Goal: Find specific page/section: Find specific page/section

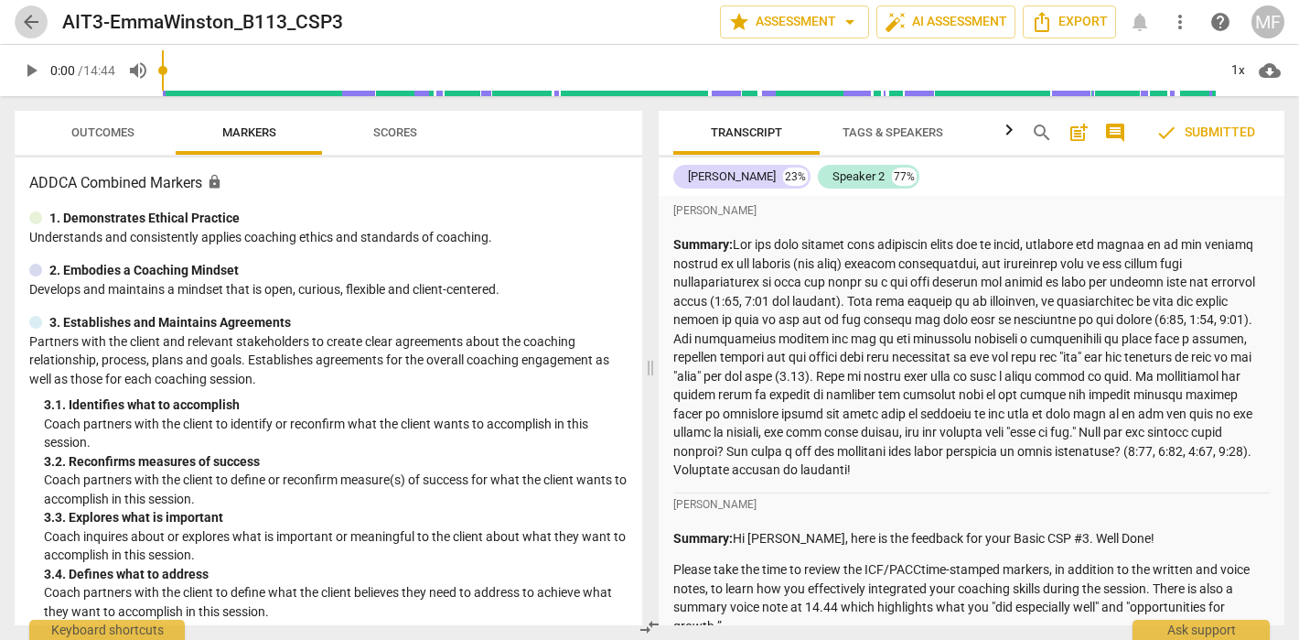
click at [33, 23] on span "arrow_back" at bounding box center [31, 22] width 22 height 22
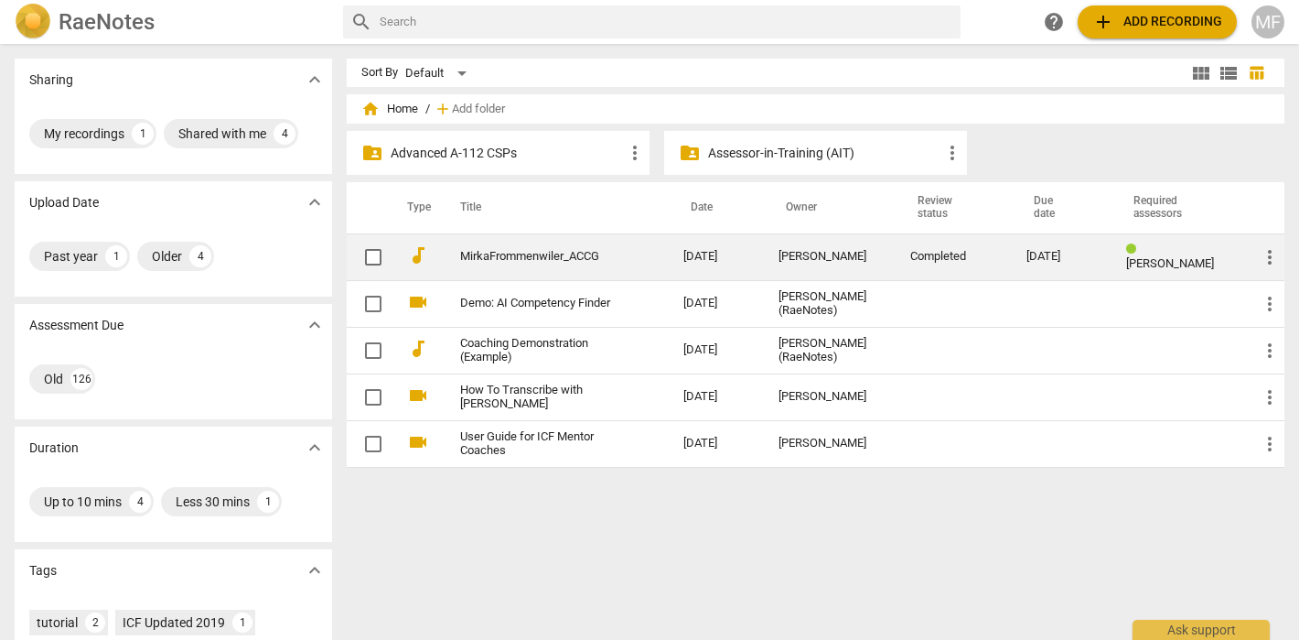
click at [732, 275] on td "[DATE]" at bounding box center [716, 256] width 95 height 47
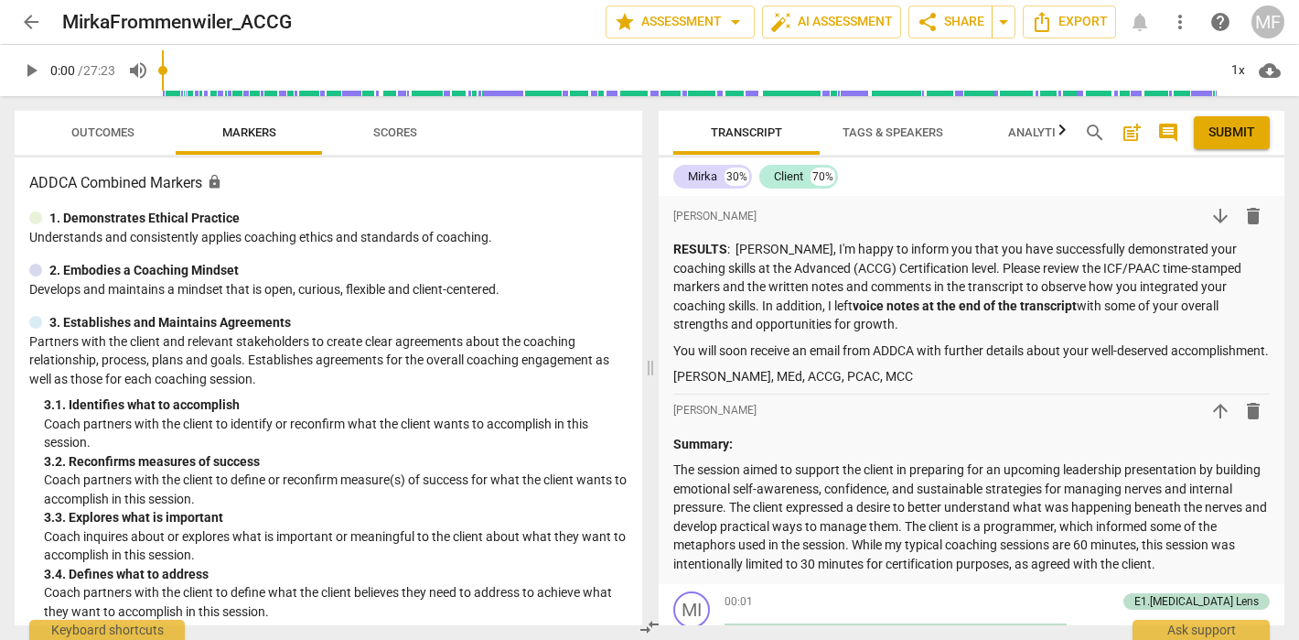
click at [30, 26] on span "arrow_back" at bounding box center [31, 22] width 22 height 22
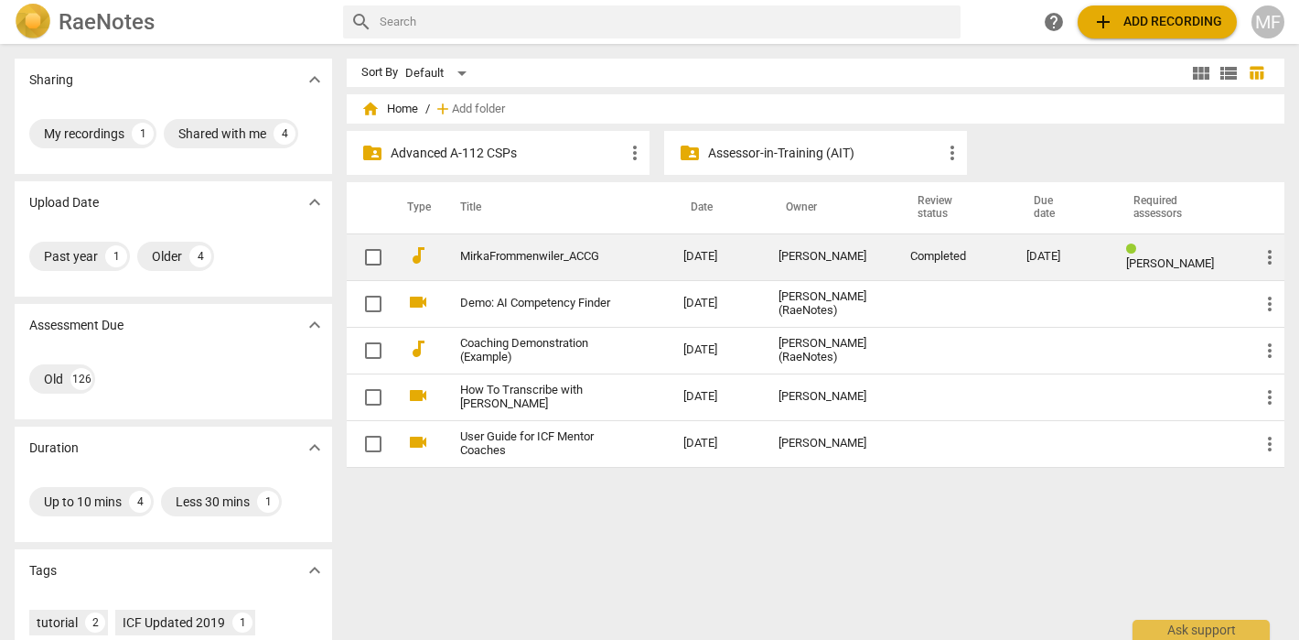
click at [788, 259] on div "[PERSON_NAME]" at bounding box center [830, 257] width 102 height 14
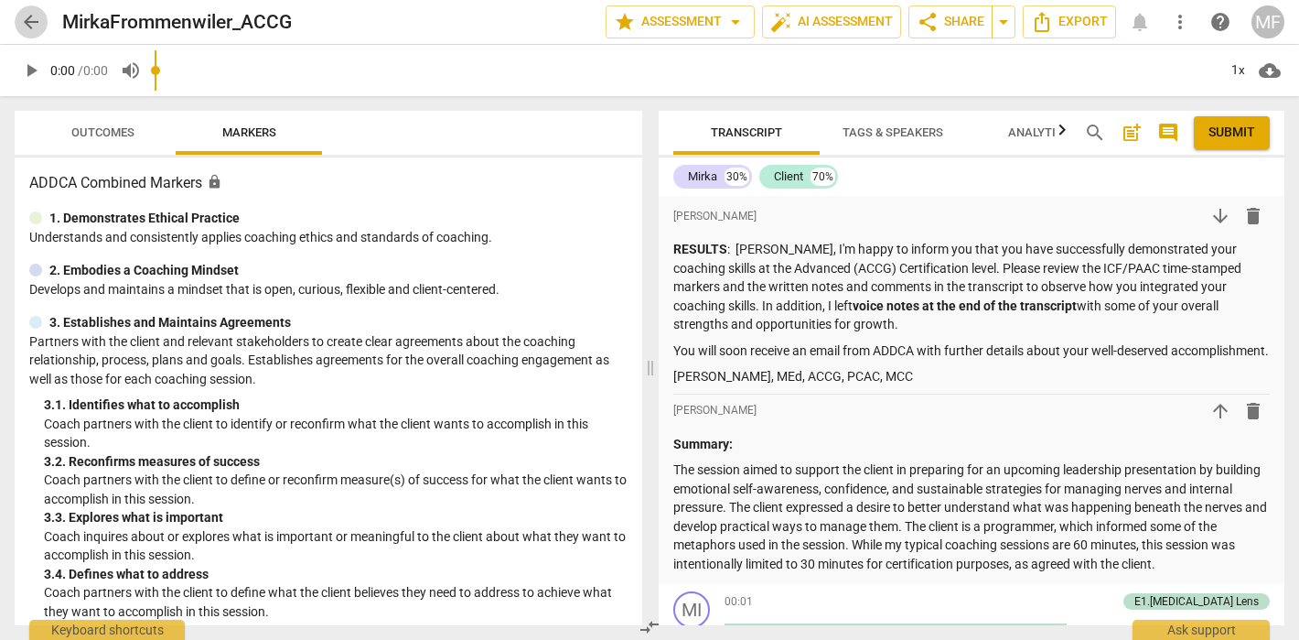
click at [33, 30] on span "arrow_back" at bounding box center [31, 22] width 22 height 22
